Goal: Transaction & Acquisition: Purchase product/service

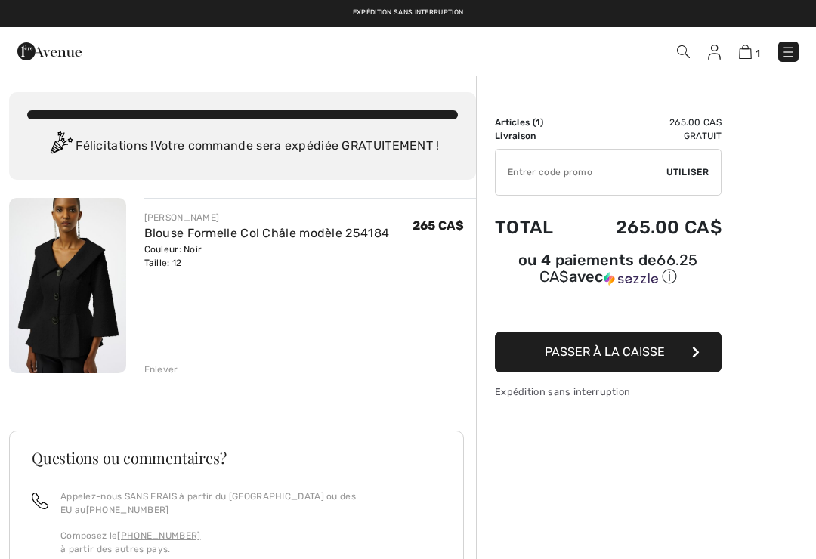
click at [161, 236] on link "Blouse Formelle Col Châle modèle 254184" at bounding box center [266, 233] width 245 height 14
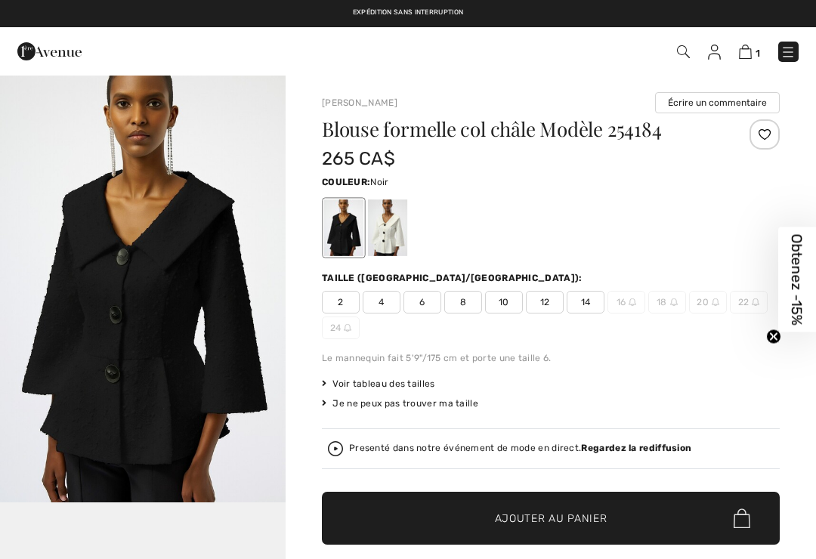
checkbox input "true"
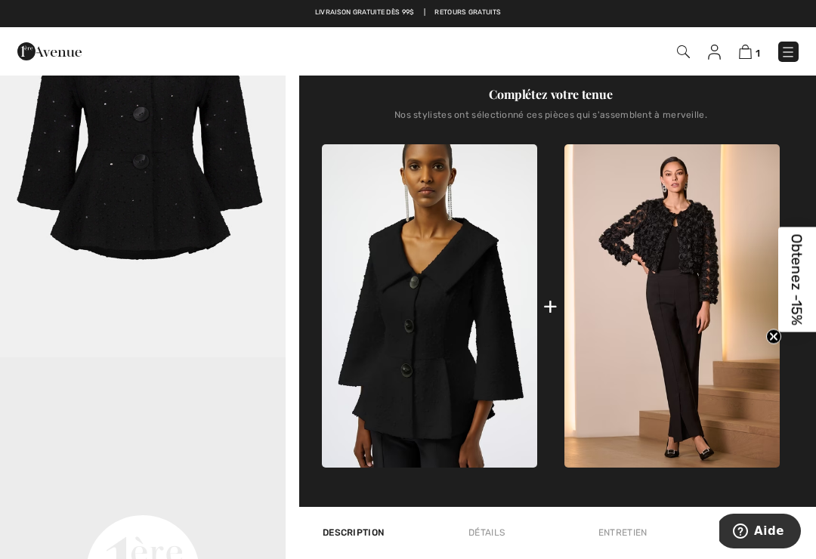
scroll to position [572, 0]
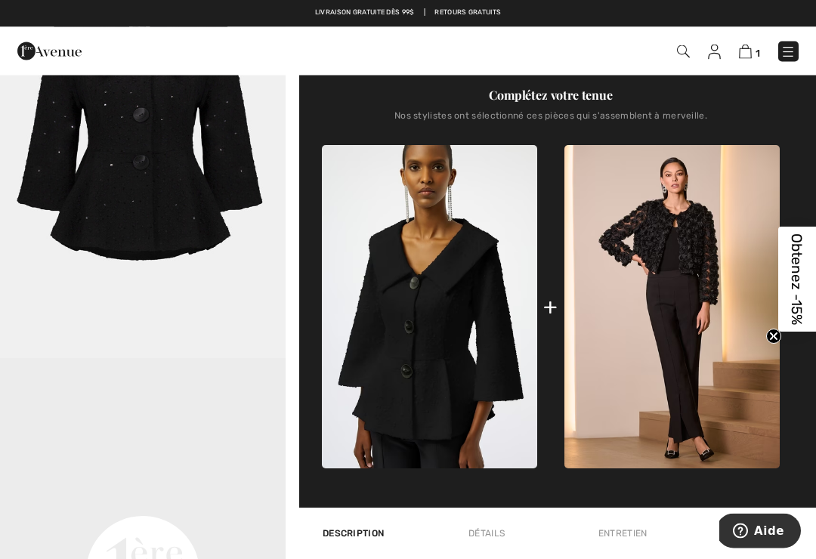
click at [207, 218] on img "2 / 2" at bounding box center [142, 145] width 285 height 428
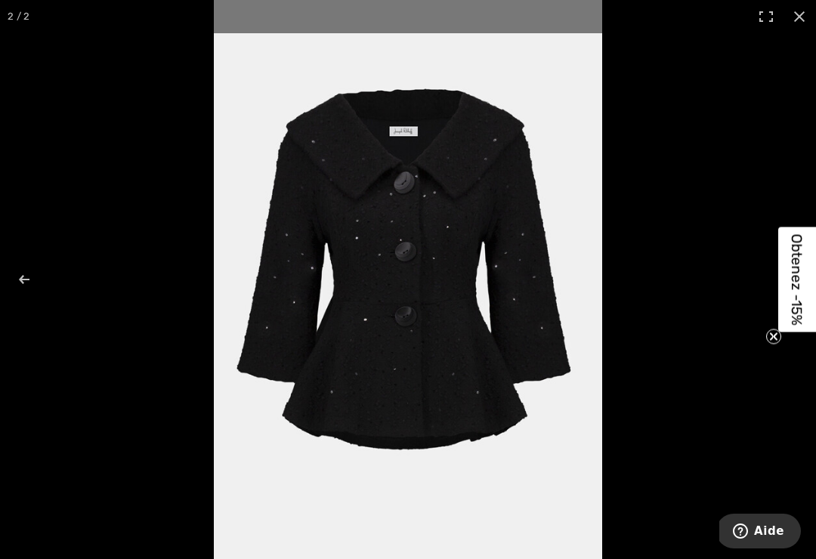
click at [767, 344] on icon "Close teaser" at bounding box center [773, 336] width 15 height 15
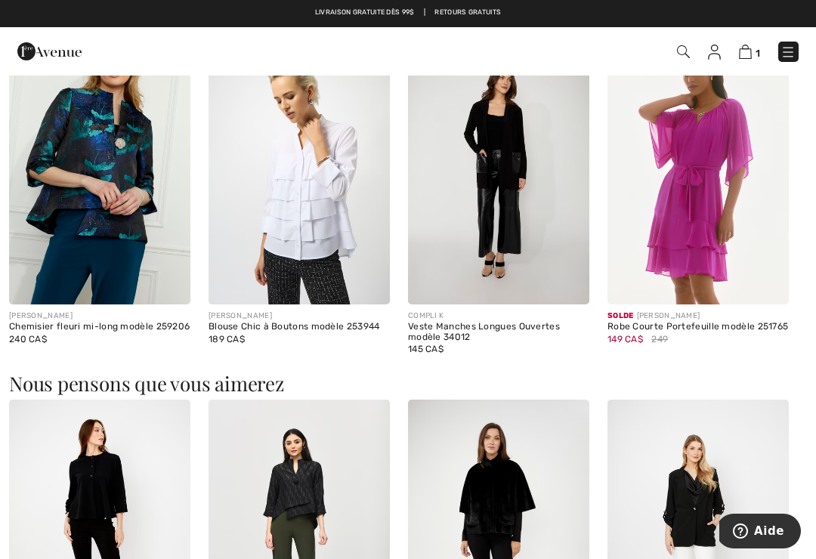
scroll to position [1479, 0]
